Goal: Task Accomplishment & Management: Complete application form

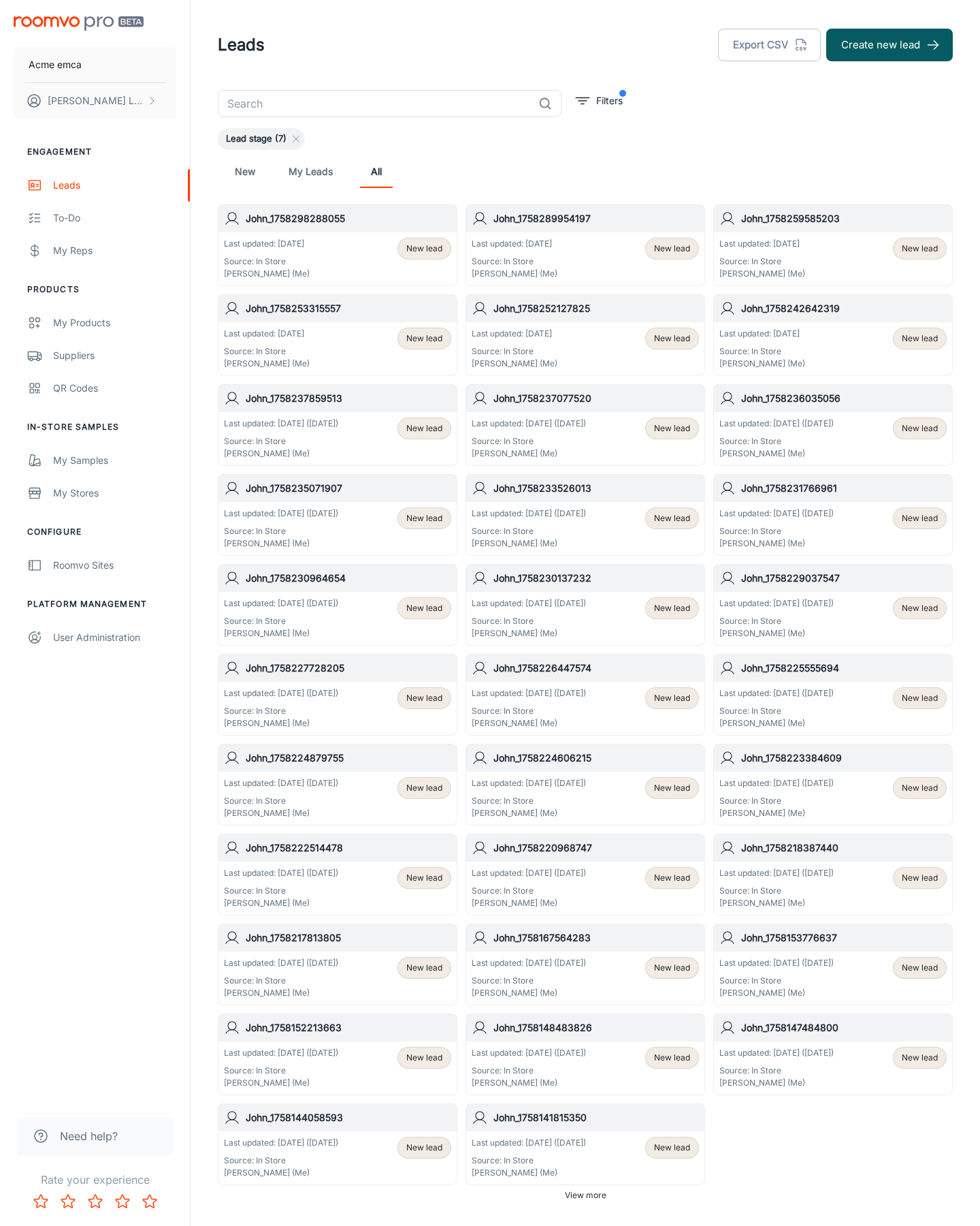
click at [889, 45] on button "Create new lead" at bounding box center [889, 45] width 126 height 33
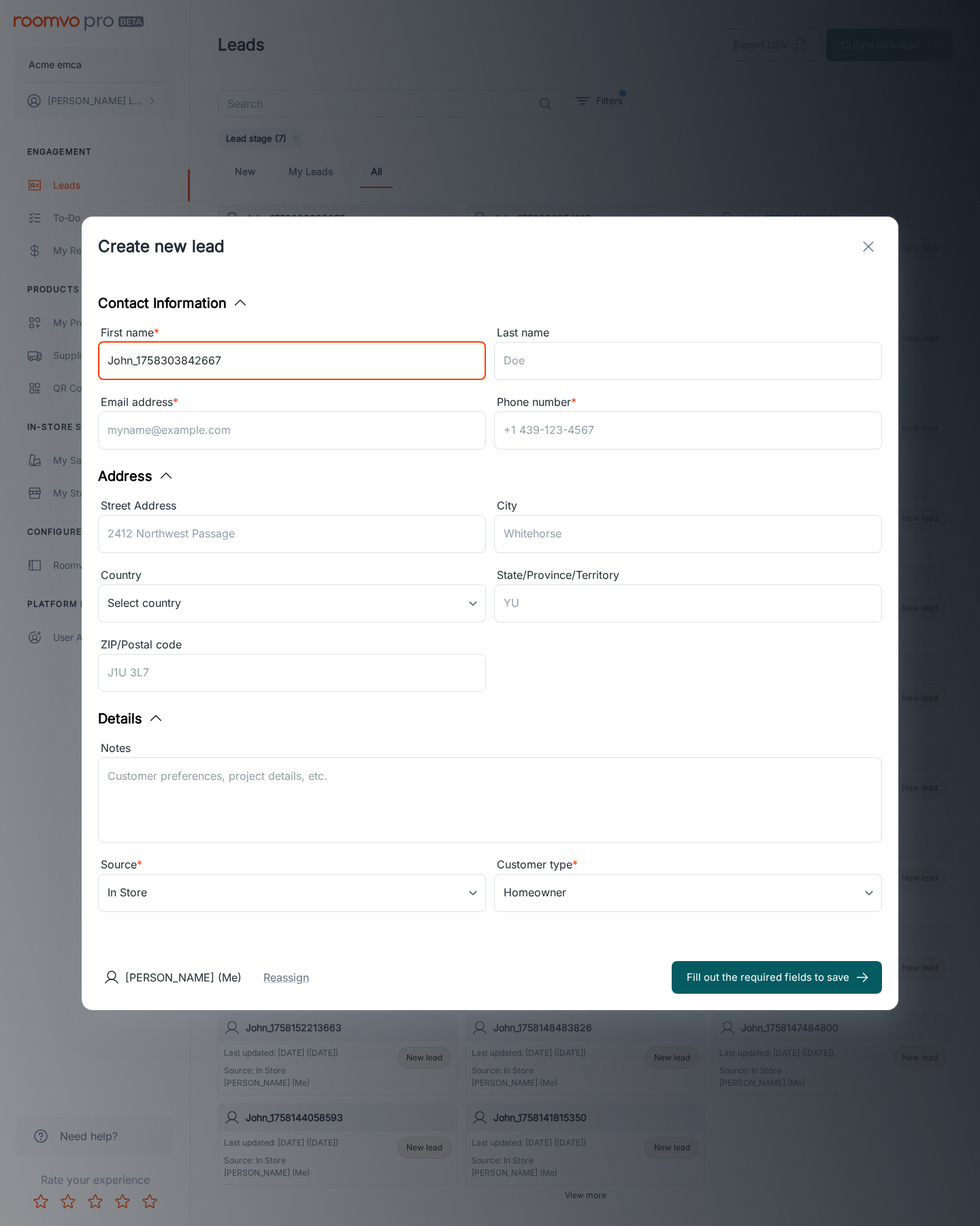
type input "John_1758303842667"
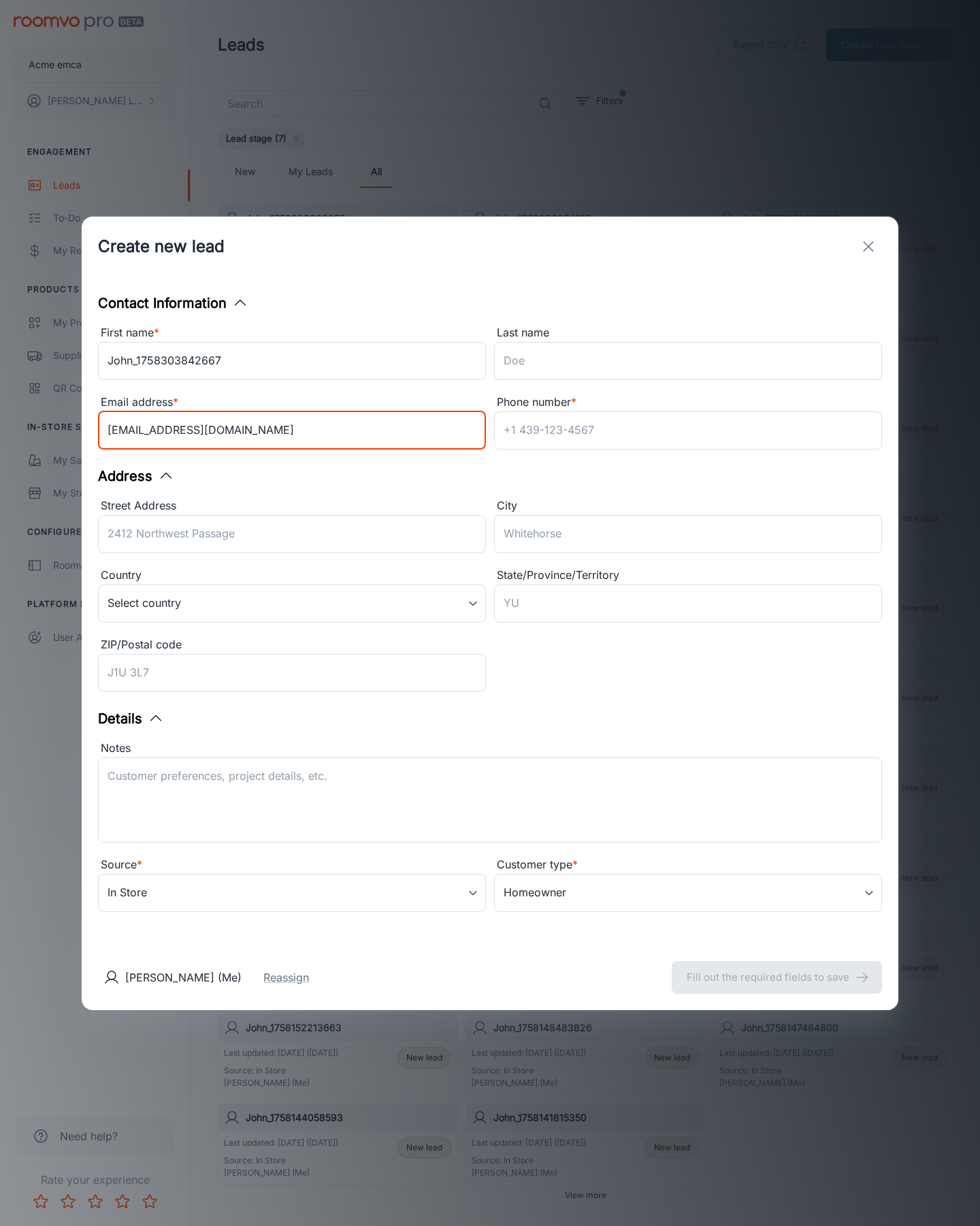
type input "[EMAIL_ADDRESS][DOMAIN_NAME]"
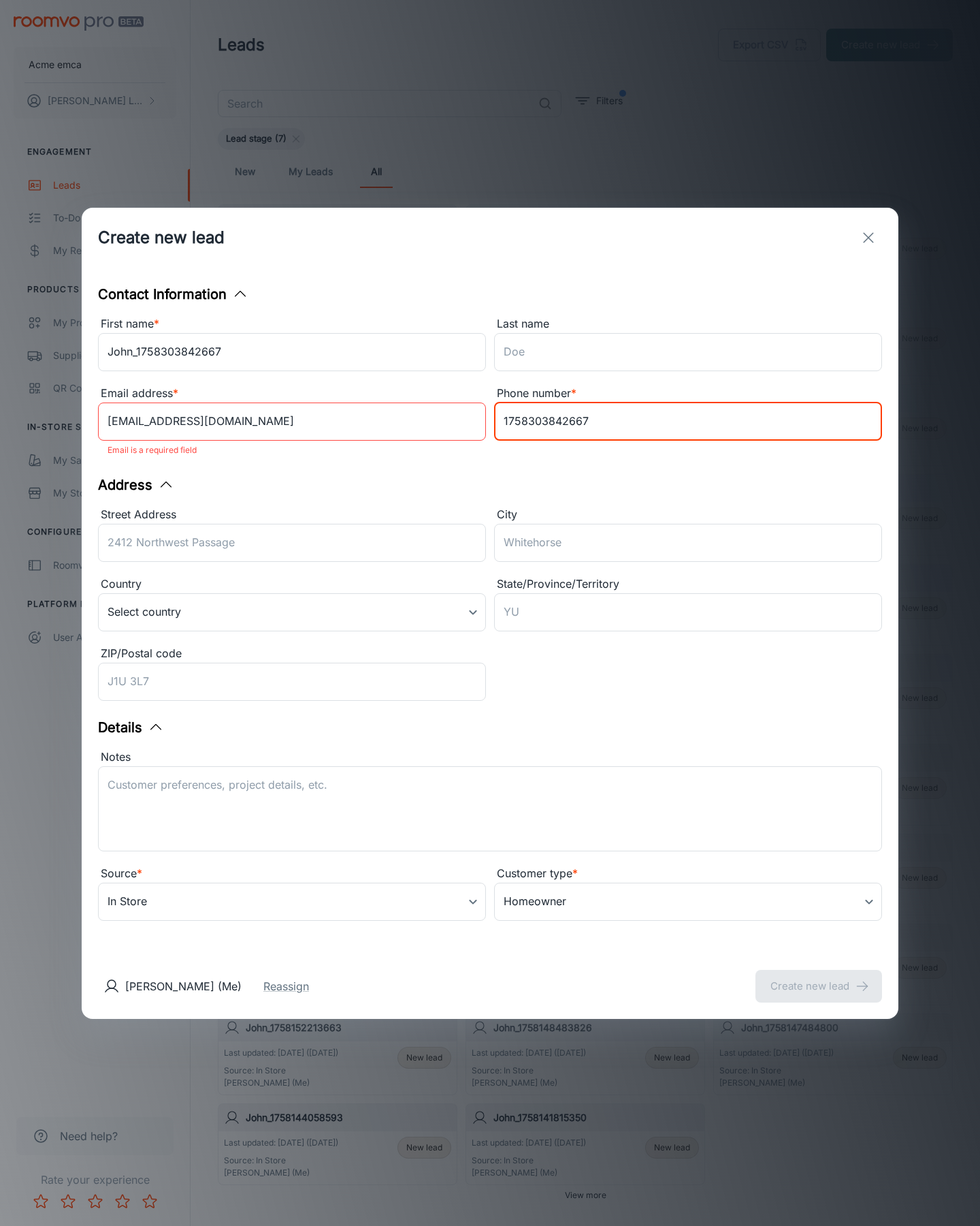
type input "1758303842667"
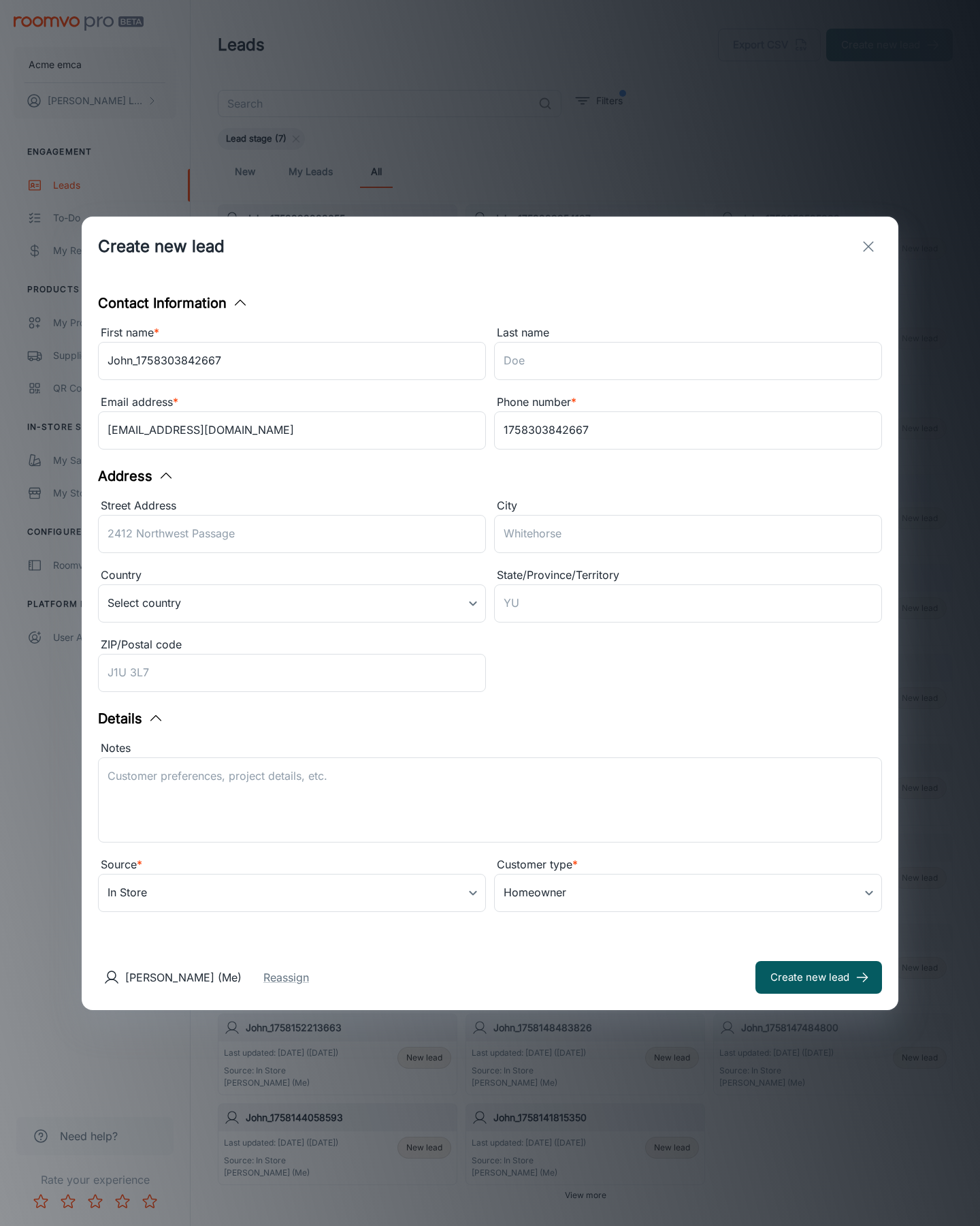
click at [819, 976] on button "Create new lead" at bounding box center [819, 976] width 126 height 33
